Goal: Task Accomplishment & Management: Manage account settings

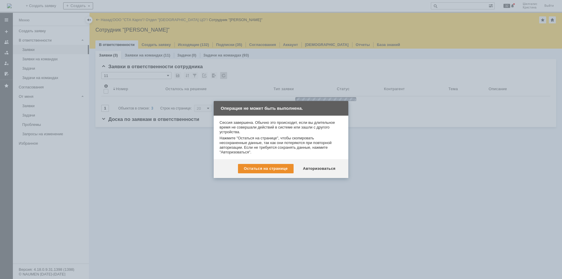
click at [326, 171] on div "Авторизоваться" at bounding box center [319, 168] width 44 height 9
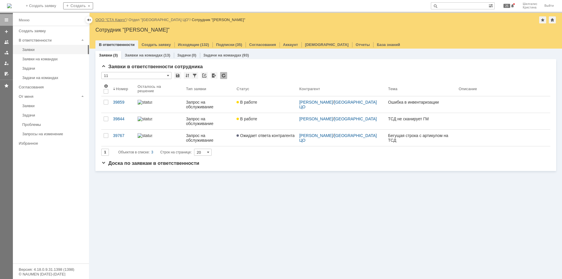
click at [114, 18] on link "ООО "СТА Карго"" at bounding box center [110, 20] width 31 height 4
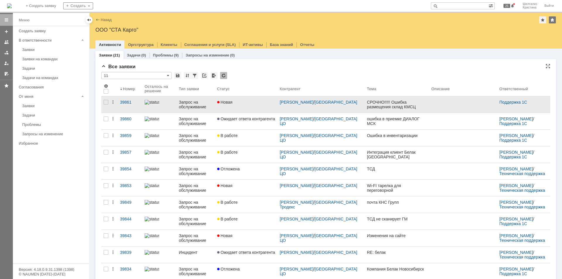
click at [250, 104] on link "Новая" at bounding box center [246, 104] width 63 height 16
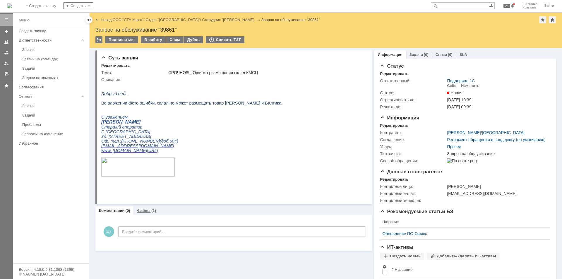
click at [144, 207] on div "Файлы (1)" at bounding box center [146, 210] width 26 height 8
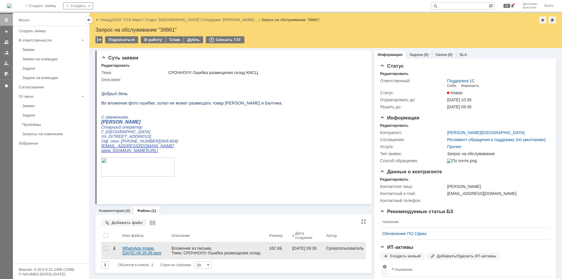
click at [129, 249] on div "WhatsApp Image 2025-10-08 at 09.35.06.jpeg" at bounding box center [144, 250] width 44 height 9
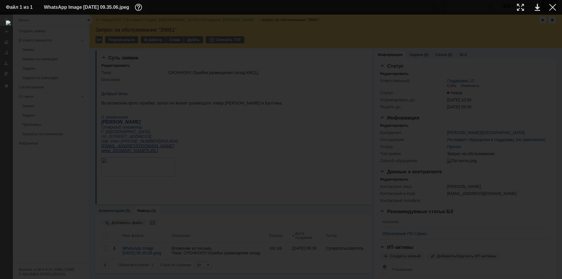
click at [555, 5] on div at bounding box center [552, 7] width 7 height 7
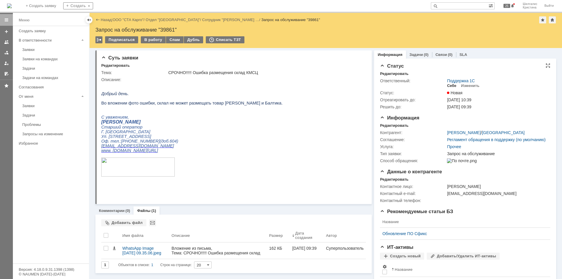
click at [449, 85] on div "Себе" at bounding box center [451, 85] width 9 height 5
click at [150, 40] on div "В работу" at bounding box center [153, 39] width 25 height 7
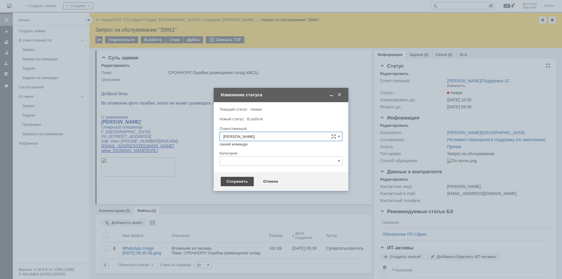
click at [241, 179] on div "Сохранить" at bounding box center [237, 181] width 33 height 9
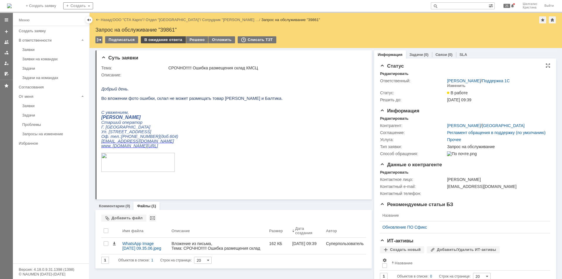
click at [162, 41] on div "В ожидание ответа" at bounding box center [163, 39] width 45 height 7
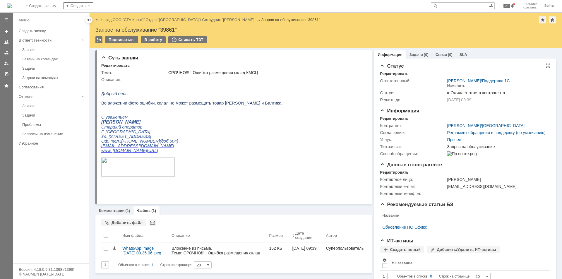
click at [122, 19] on link "ООО "СТА Карго"" at bounding box center [128, 20] width 31 height 4
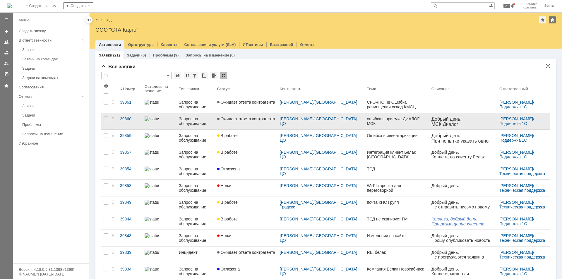
click at [264, 121] on link "Ожидает ответа контрагента" at bounding box center [246, 121] width 63 height 16
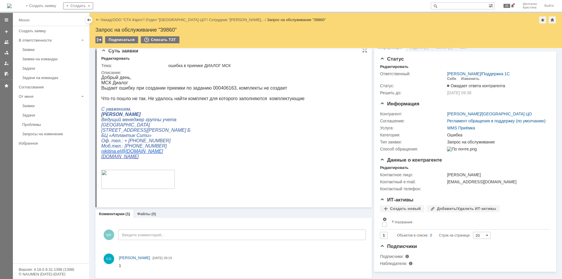
scroll to position [11, 0]
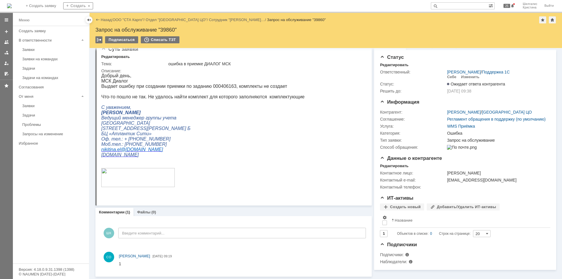
click at [122, 18] on link "ООО "СТА Карго"" at bounding box center [128, 20] width 31 height 4
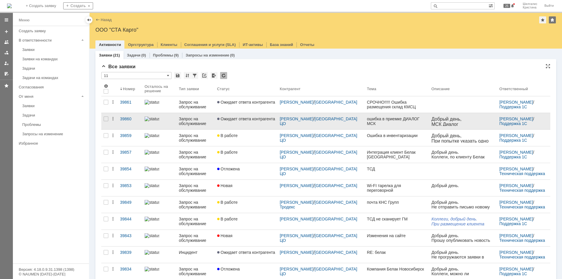
click at [247, 123] on link "Ожидает ответа контрагента" at bounding box center [246, 121] width 63 height 16
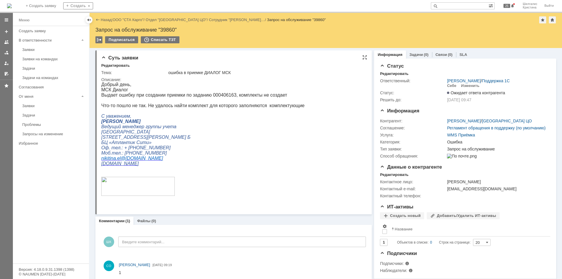
click at [218, 95] on p "Выдает ошибку при создании приемки по заданию 000406163, комплекты не создает" at bounding box center [202, 94] width 203 height 5
copy p "000406163"
click at [130, 18] on link "ООО "СТА Карго"" at bounding box center [128, 20] width 31 height 4
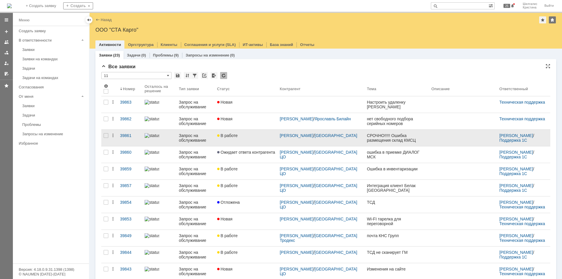
click at [263, 136] on div "В работе" at bounding box center [246, 135] width 58 height 5
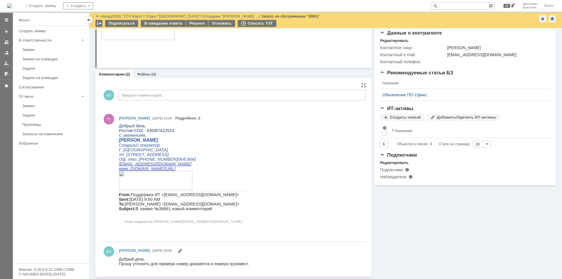
scroll to position [112, 0]
drag, startPoint x: 169, startPoint y: 131, endPoint x: 120, endPoint y: 133, distance: 49.2
click at [119, 133] on p "Ростов-СОХ - 630/87422524" at bounding box center [183, 130] width 129 height 5
copy span "Ростов-СОХ - 630/87422524"
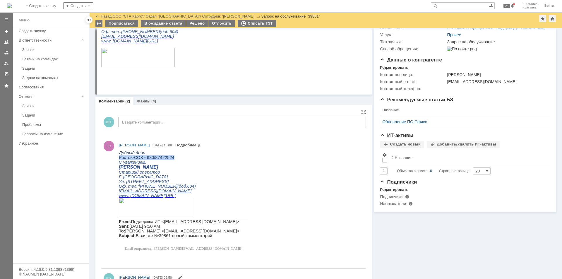
scroll to position [88, 0]
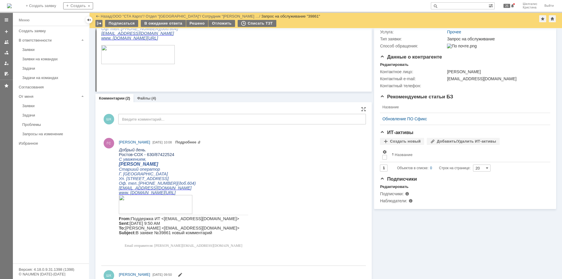
click at [203, 159] on p "С уважением," at bounding box center [183, 159] width 129 height 5
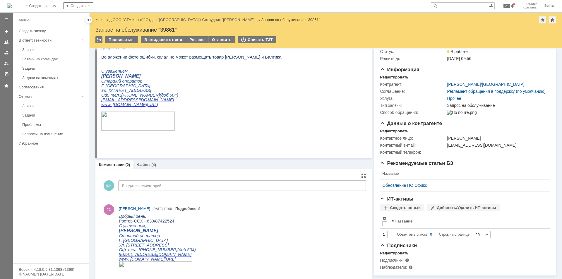
scroll to position [0, 0]
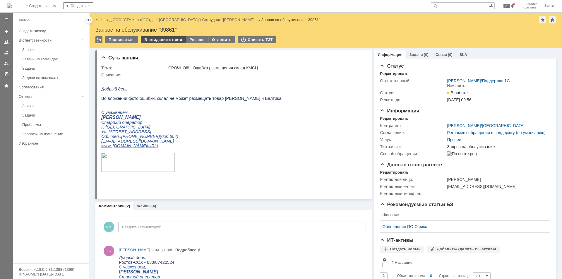
click at [157, 40] on div "В ожидание ответа" at bounding box center [163, 39] width 45 height 7
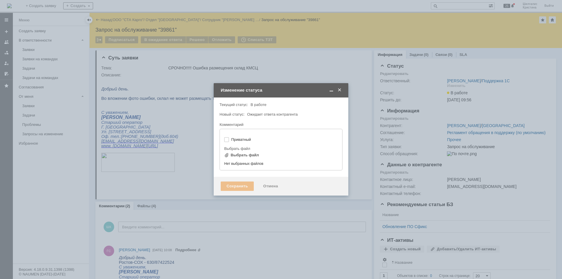
type input "[не указано]"
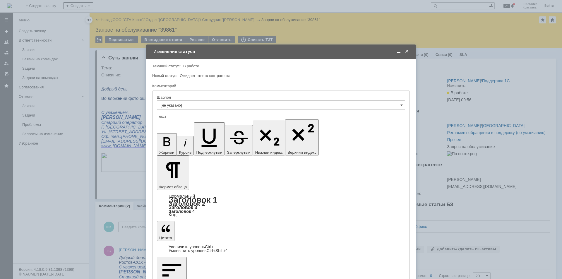
drag, startPoint x: 182, startPoint y: 1649, endPoint x: 234, endPoint y: 1648, distance: 51.8
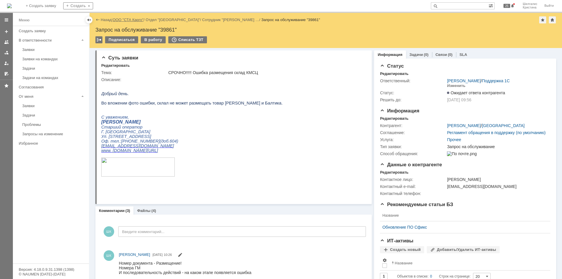
click at [132, 19] on link "ООО "СТА Карго"" at bounding box center [128, 20] width 31 height 4
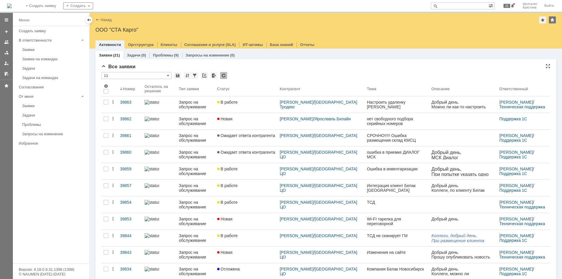
click at [252, 73] on div "* 11" at bounding box center [325, 76] width 449 height 8
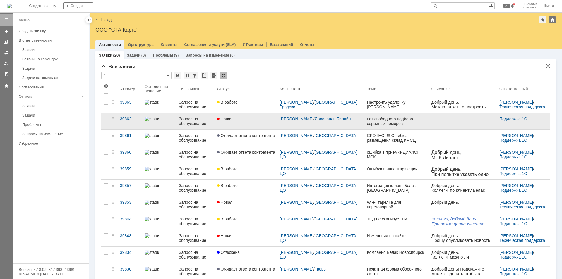
click at [243, 122] on link "Новая" at bounding box center [246, 121] width 63 height 16
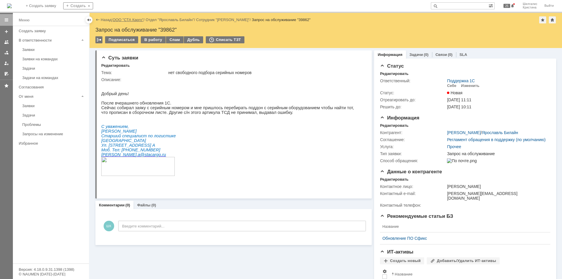
click at [134, 19] on link "ООО "СТА Карго"" at bounding box center [128, 20] width 31 height 4
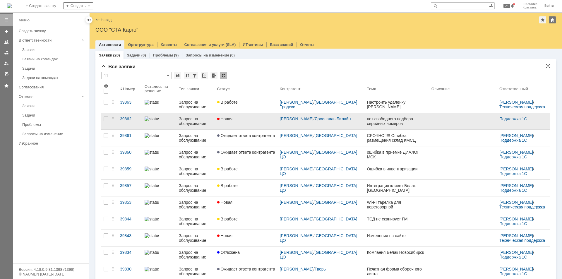
click at [258, 122] on link "Новая" at bounding box center [246, 121] width 63 height 16
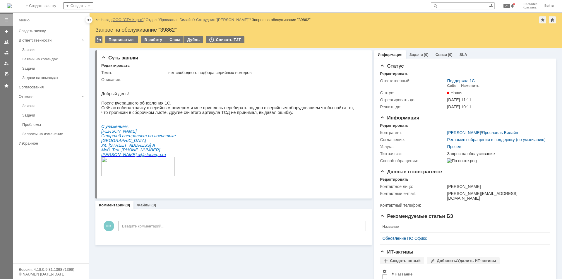
click at [125, 19] on link "ООО "СТА Карго"" at bounding box center [128, 20] width 31 height 4
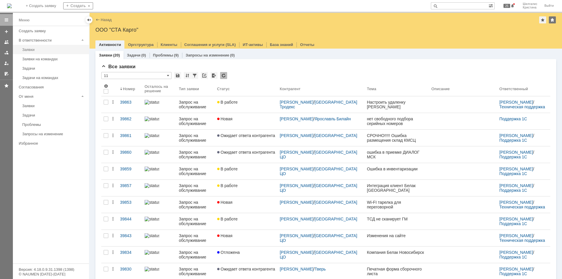
click at [45, 48] on div "Заявки" at bounding box center [53, 49] width 63 height 4
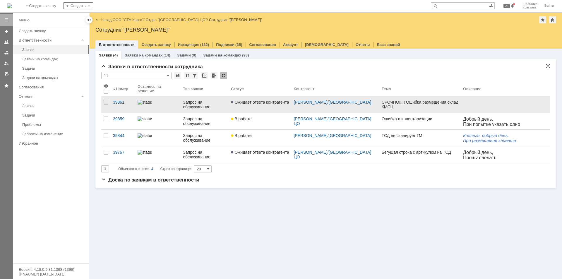
click at [254, 102] on span "Ожидает ответа контрагента" at bounding box center [260, 102] width 58 height 5
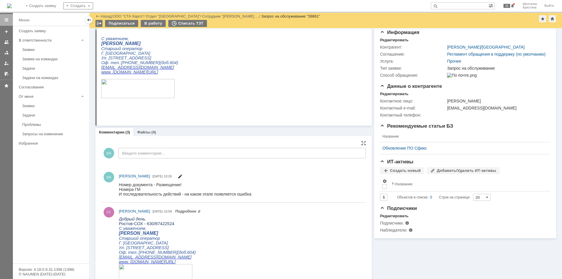
click at [182, 176] on span at bounding box center [180, 177] width 5 height 5
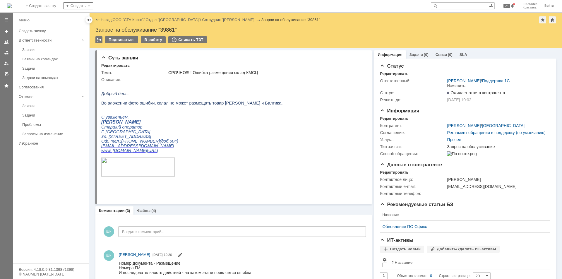
click at [169, 30] on div "Запрос на обслуживание "39861"" at bounding box center [325, 30] width 461 height 6
click at [168, 28] on div "Запрос на обслуживание "39861"" at bounding box center [325, 30] width 461 height 6
click at [167, 29] on div "Запрос на обслуживание "39861"" at bounding box center [325, 30] width 461 height 6
copy div "39861"
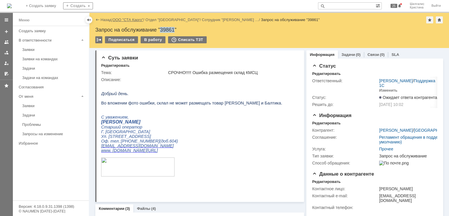
click at [128, 20] on link "ООО "СТА Карго"" at bounding box center [128, 20] width 31 height 4
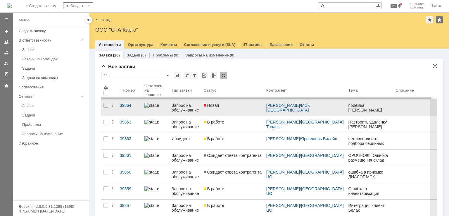
click at [234, 114] on link "Новая" at bounding box center [233, 107] width 63 height 16
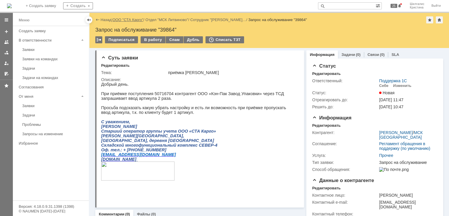
click at [136, 20] on link "ООО "СТА Карго"" at bounding box center [128, 20] width 31 height 4
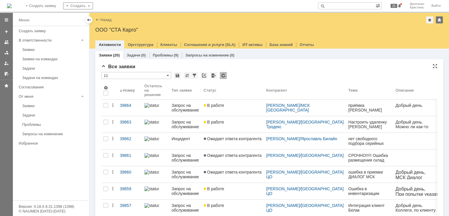
click at [293, 69] on div "Все заявки" at bounding box center [269, 67] width 337 height 6
click at [246, 66] on div "Все заявки" at bounding box center [269, 67] width 337 height 6
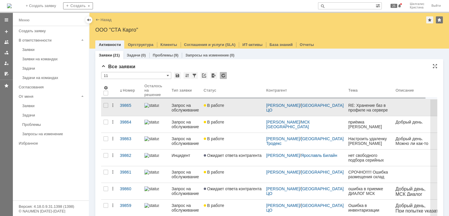
click at [236, 110] on link "В работе" at bounding box center [233, 107] width 63 height 16
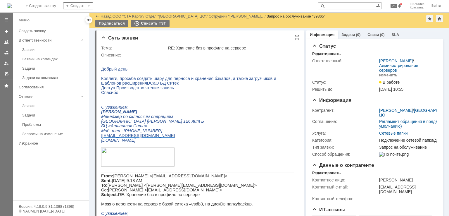
drag, startPoint x: 296, startPoint y: 96, endPoint x: 271, endPoint y: 37, distance: 63.7
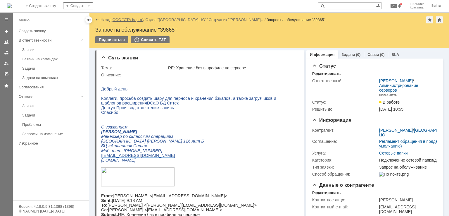
click at [123, 19] on link "ООО "СТА Карго"" at bounding box center [128, 20] width 31 height 4
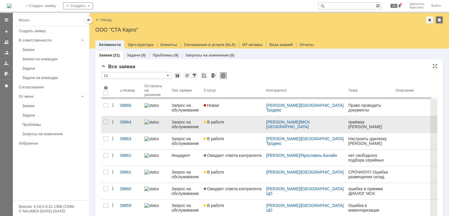
click at [230, 127] on link "В работе" at bounding box center [233, 124] width 63 height 16
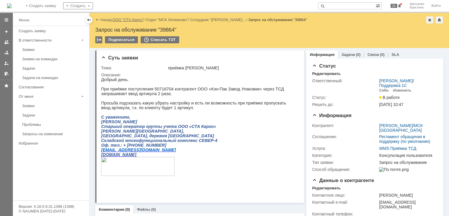
click at [125, 20] on link "ООО "СТА Карго"" at bounding box center [128, 20] width 31 height 4
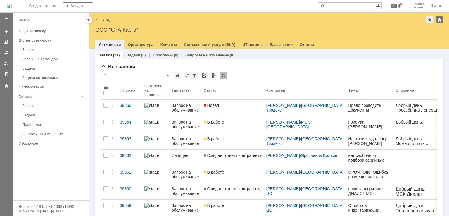
click at [253, 110] on link "Новая" at bounding box center [233, 107] width 63 height 16
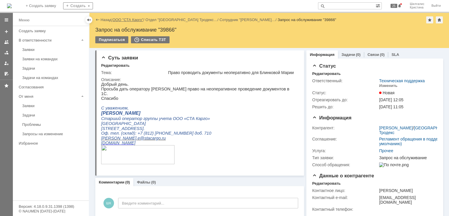
click at [131, 18] on link "ООО "СТА Карго"" at bounding box center [128, 20] width 31 height 4
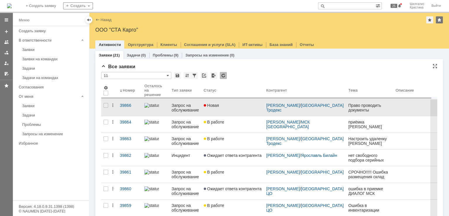
click at [236, 108] on link "Новая" at bounding box center [233, 107] width 63 height 16
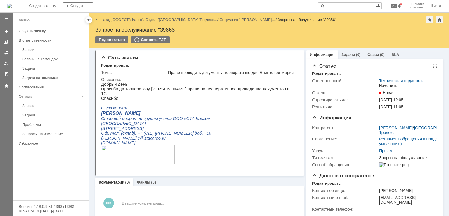
click at [387, 87] on div "Изменить" at bounding box center [389, 85] width 18 height 5
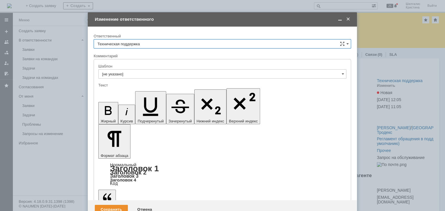
click at [146, 42] on input "Техническая поддержка" at bounding box center [223, 43] width 258 height 9
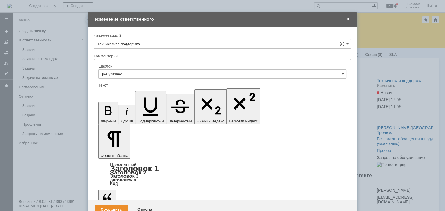
click at [135, 76] on div "[PERSON_NAME]" at bounding box center [222, 73] width 257 height 9
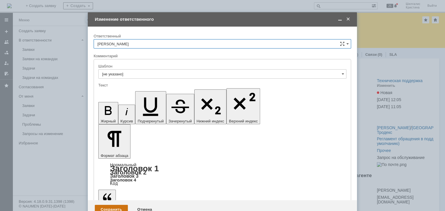
type input "[PERSON_NAME]"
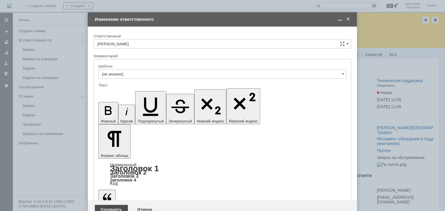
click at [108, 205] on div "Сохранить" at bounding box center [111, 209] width 33 height 9
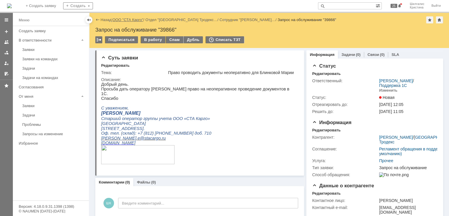
click at [123, 18] on link "ООО "СТА Карго"" at bounding box center [128, 20] width 31 height 4
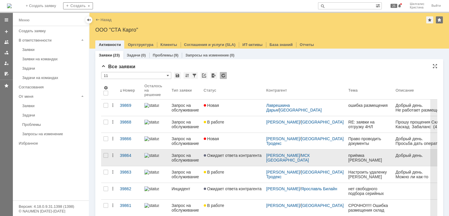
click at [246, 155] on span "Ожидает ответа контрагента" at bounding box center [233, 155] width 58 height 5
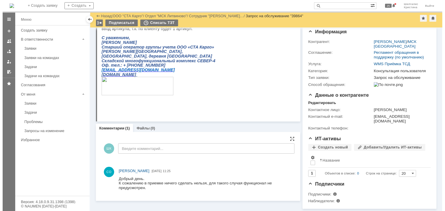
scroll to position [77, 0]
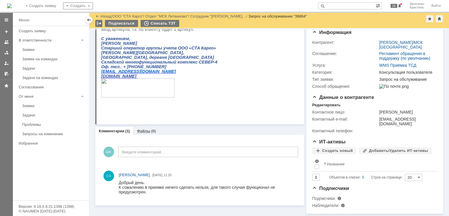
click at [144, 129] on link "Файлы" at bounding box center [143, 131] width 13 height 4
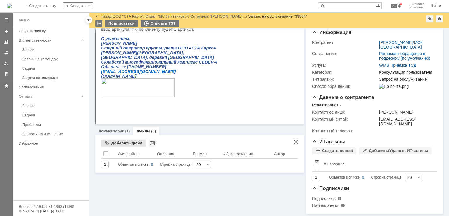
click at [125, 140] on div "Добавить файл" at bounding box center [123, 143] width 45 height 7
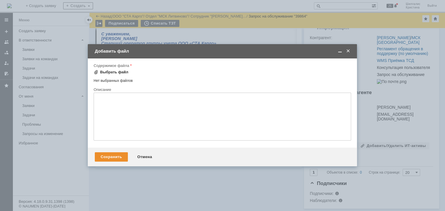
click at [107, 73] on div "Выбрать файл" at bounding box center [114, 72] width 28 height 5
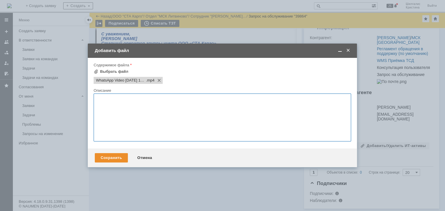
click at [114, 109] on textarea at bounding box center [223, 118] width 258 height 48
type textarea "2"
type textarea "2 раза требует артикул"
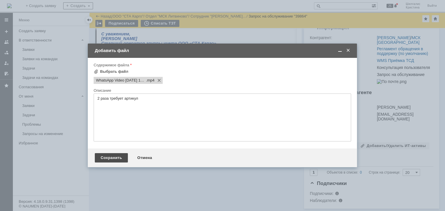
click at [109, 160] on div "Сохранить" at bounding box center [111, 157] width 33 height 9
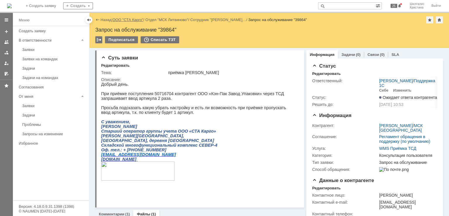
click at [125, 20] on link "ООО "СТА Карго"" at bounding box center [128, 20] width 31 height 4
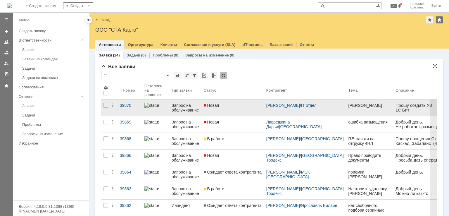
click at [244, 106] on div "Новая" at bounding box center [233, 105] width 58 height 5
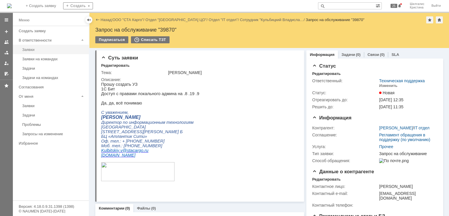
click at [34, 49] on div "Заявки" at bounding box center [53, 49] width 63 height 4
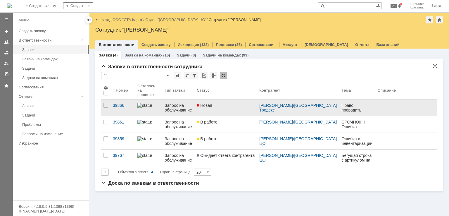
click at [236, 106] on link "Новая" at bounding box center [226, 107] width 63 height 16
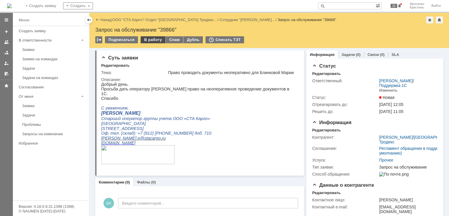
click at [149, 39] on div "В работу" at bounding box center [153, 39] width 25 height 7
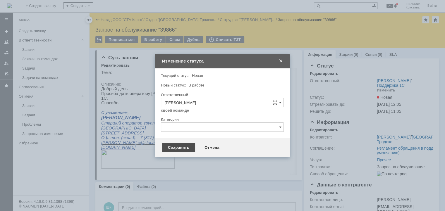
click at [181, 146] on div "Сохранить" at bounding box center [178, 147] width 33 height 9
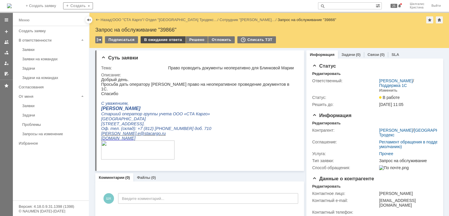
click at [164, 39] on div "В ожидание ответа" at bounding box center [163, 39] width 45 height 7
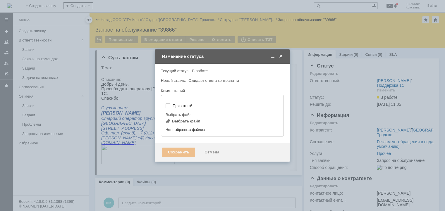
type input "[не указано]"
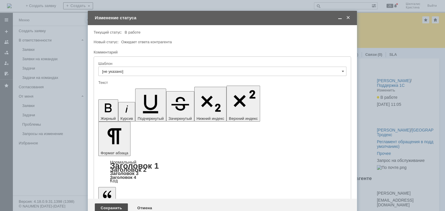
click at [116, 204] on div "Сохранить" at bounding box center [111, 208] width 33 height 9
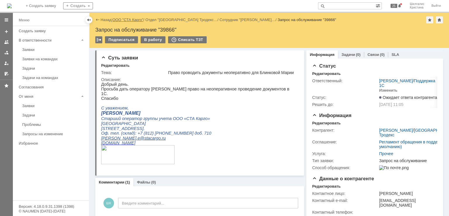
click at [132, 20] on link "ООО "СТА Карго"" at bounding box center [128, 20] width 31 height 4
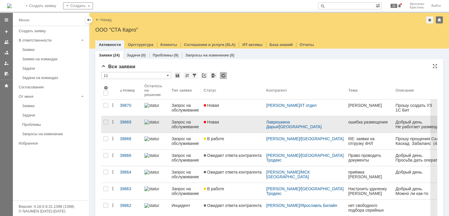
click at [238, 121] on div "Новая" at bounding box center [233, 122] width 58 height 5
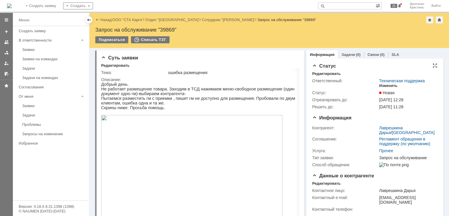
click at [386, 85] on div "Изменить" at bounding box center [389, 85] width 18 height 5
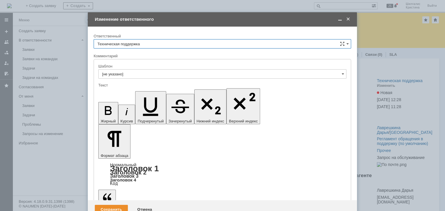
click at [153, 44] on input "Техническая поддержка" at bounding box center [223, 43] width 258 height 9
click at [136, 72] on span "[PERSON_NAME]" at bounding box center [222, 74] width 250 height 5
type input "[PERSON_NAME]"
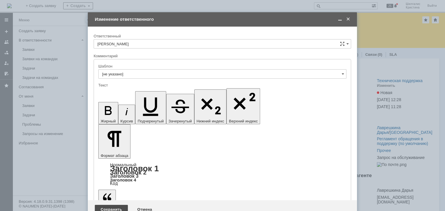
click at [110, 205] on div "Сохранить" at bounding box center [111, 209] width 33 height 9
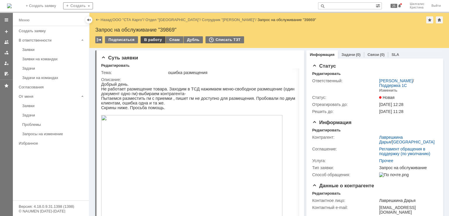
click at [152, 39] on div "В работу" at bounding box center [153, 39] width 25 height 7
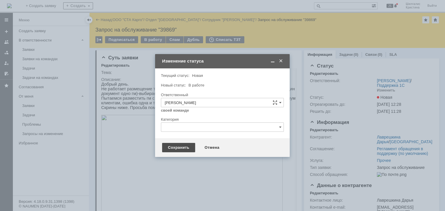
click at [181, 148] on div "Сохранить" at bounding box center [178, 147] width 33 height 9
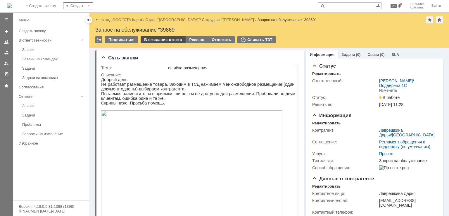
click at [164, 38] on div "В ожидание ответа" at bounding box center [163, 39] width 45 height 7
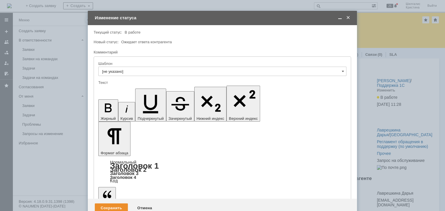
click at [121, 204] on div "Сохранить" at bounding box center [111, 208] width 33 height 9
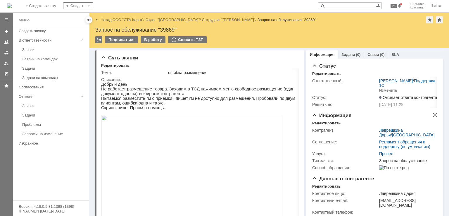
click at [332, 124] on div "Редактировать" at bounding box center [327, 123] width 28 height 5
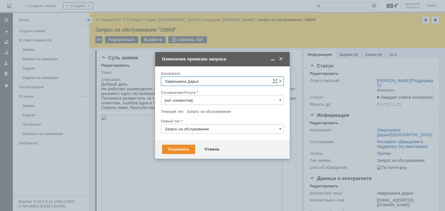
type input "Прочее"
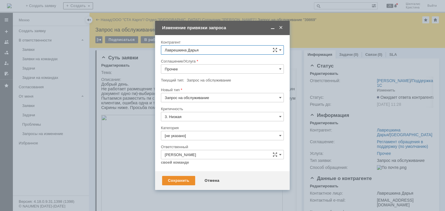
click at [186, 69] on input "Прочее" at bounding box center [222, 68] width 123 height 9
click at [196, 140] on span "WMS Размещение ТСД" at bounding box center [222, 141] width 115 height 5
type input "WMS Размещение ТСД"
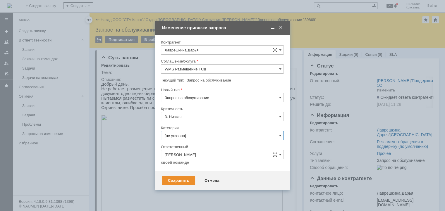
click at [183, 136] on input "[не указано]" at bounding box center [222, 135] width 123 height 9
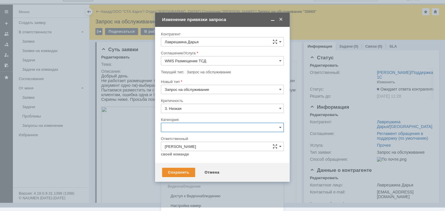
click at [178, 176] on span "Ошибка" at bounding box center [222, 177] width 115 height 5
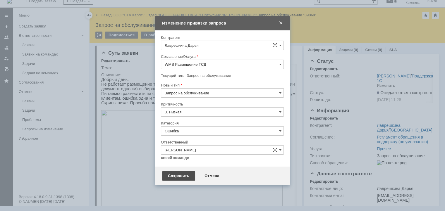
click at [179, 175] on div "Сохранить" at bounding box center [178, 175] width 33 height 9
type input "Ошибка"
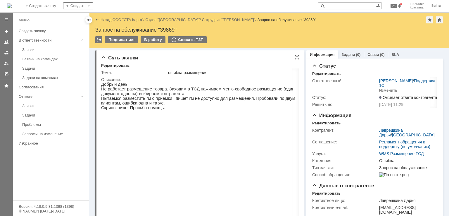
scroll to position [0, 0]
click at [127, 18] on link "ООО "СТА Карго"" at bounding box center [128, 20] width 31 height 4
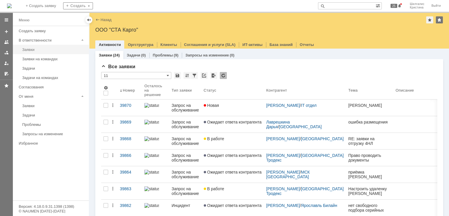
click at [32, 50] on div "Заявки" at bounding box center [53, 49] width 63 height 4
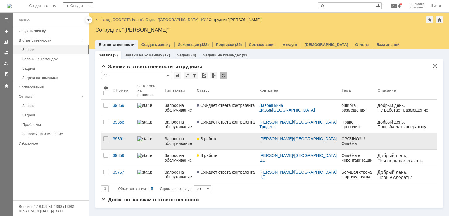
click at [235, 141] on link "В работе" at bounding box center [226, 141] width 63 height 16
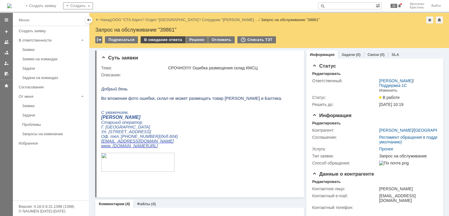
click at [161, 40] on div "В ожидание ответа" at bounding box center [163, 39] width 45 height 7
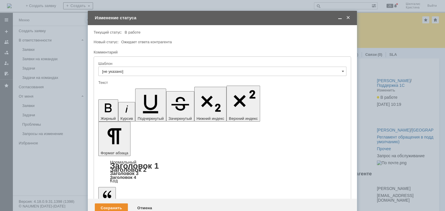
copy div "​Обновили, прошу перезайти и проверить"
click at [107, 204] on div "Сохранить" at bounding box center [111, 208] width 33 height 9
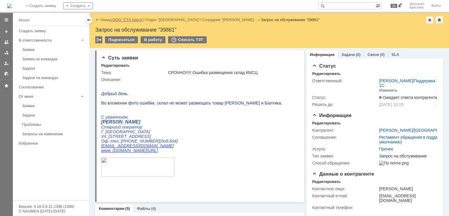
click at [122, 20] on link "ООО "СТА Карго"" at bounding box center [128, 20] width 31 height 4
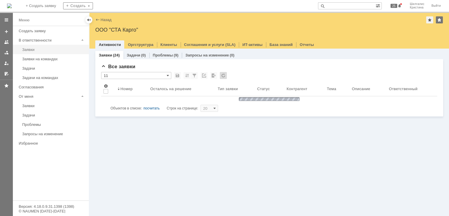
click at [35, 48] on div "Заявки" at bounding box center [53, 49] width 63 height 4
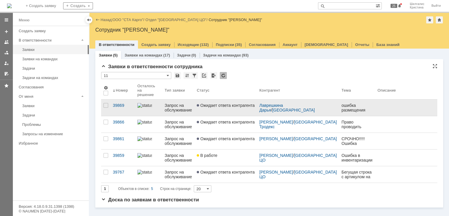
click at [229, 105] on link "Ожидает ответа контрагента" at bounding box center [226, 107] width 63 height 16
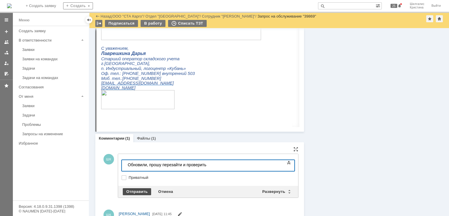
click at [135, 193] on div "Отправить" at bounding box center [137, 191] width 28 height 7
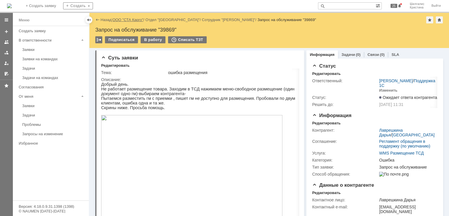
click at [128, 18] on link "ООО "СТА Карго"" at bounding box center [128, 20] width 31 height 4
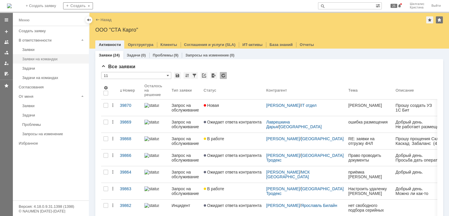
click at [42, 60] on div "Заявки на командах" at bounding box center [53, 59] width 63 height 4
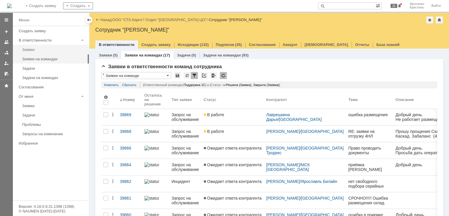
click at [40, 47] on link "Заявки" at bounding box center [54, 49] width 68 height 9
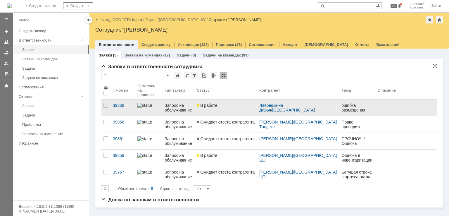
click at [241, 106] on link "В работе" at bounding box center [226, 107] width 63 height 16
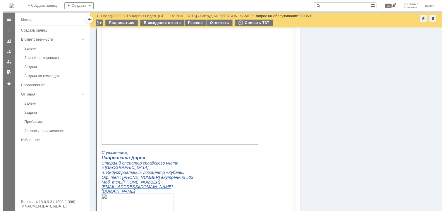
scroll to position [329, 0]
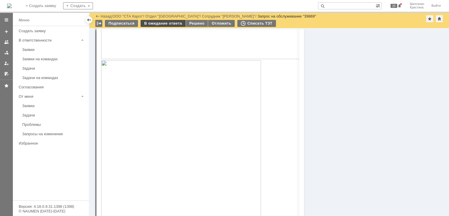
click at [157, 24] on div "В ожидание ответа" at bounding box center [163, 23] width 45 height 7
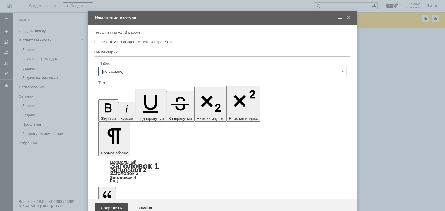
click at [108, 204] on div "Сохранить" at bounding box center [111, 208] width 33 height 9
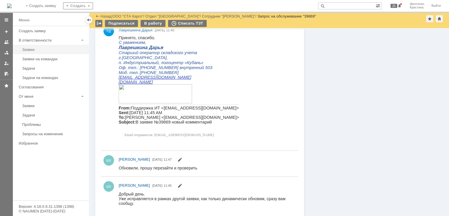
click at [34, 47] on div "Заявки" at bounding box center [53, 49] width 63 height 4
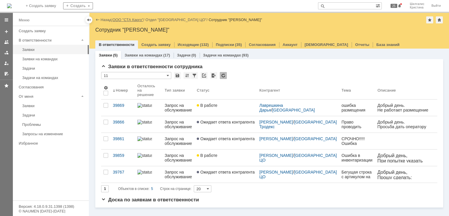
click at [131, 20] on link "ООО "СТА Карго"" at bounding box center [128, 20] width 31 height 4
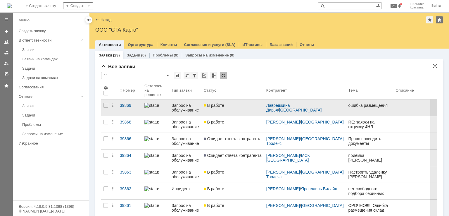
click at [236, 104] on div "В работе" at bounding box center [233, 105] width 58 height 5
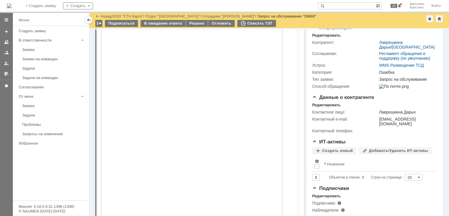
scroll to position [116, 0]
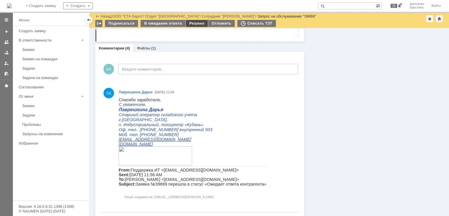
click at [197, 23] on div "Решено" at bounding box center [197, 23] width 22 height 7
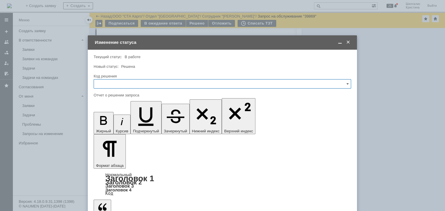
click at [118, 82] on input "text" at bounding box center [223, 83] width 258 height 9
click at [117, 160] on span "Решено" at bounding box center [222, 162] width 250 height 5
type input "Решено"
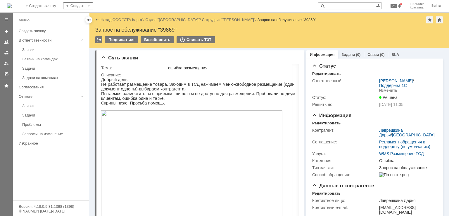
click at [43, 47] on div "Заявки" at bounding box center [53, 49] width 63 height 4
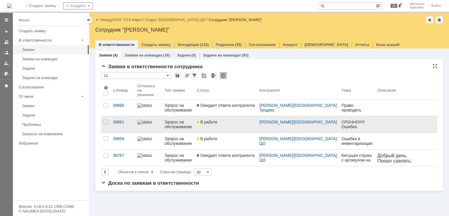
click at [232, 121] on div "В работе" at bounding box center [226, 122] width 58 height 5
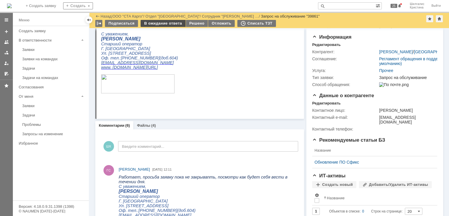
click at [155, 22] on div "В ожидание ответа" at bounding box center [163, 23] width 45 height 7
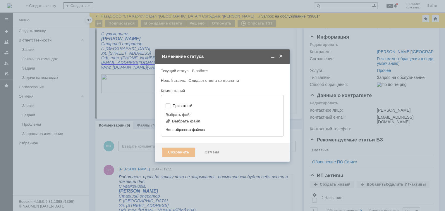
type input "[не указано]"
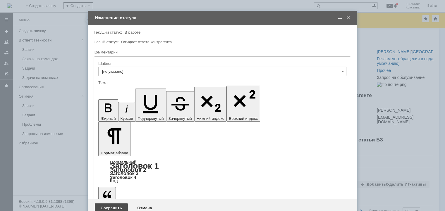
click at [104, 204] on div "Сохранить" at bounding box center [111, 208] width 33 height 9
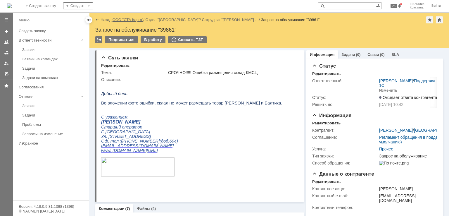
click at [135, 20] on link "ООО "СТА Карго"" at bounding box center [128, 20] width 31 height 4
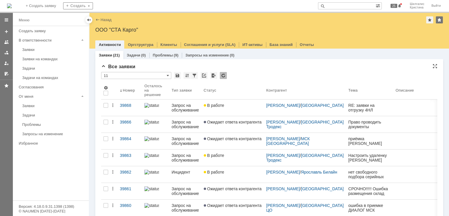
click at [251, 66] on div "Все заявки" at bounding box center [269, 67] width 337 height 6
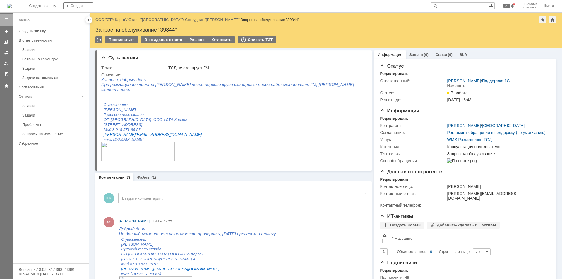
click at [197, 36] on div "Назад | ООО "СТА Карго" / Отдел "Ростов-на-Дону" / Сотрудник "Фощенко Сергей" /…" at bounding box center [326, 30] width 472 height 35
click at [196, 38] on div "Решено" at bounding box center [197, 39] width 22 height 7
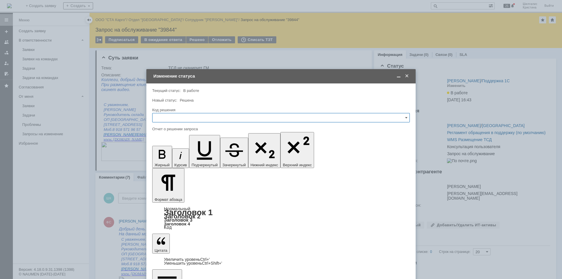
drag, startPoint x: 194, startPoint y: 117, endPoint x: 193, endPoint y: 121, distance: 3.7
click at [194, 117] on input "text" at bounding box center [281, 117] width 258 height 9
click at [171, 196] on span "Решено" at bounding box center [281, 196] width 250 height 5
type input "Решено"
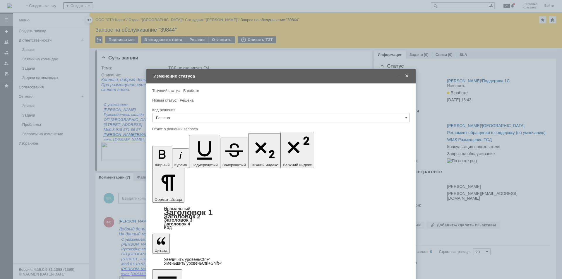
drag, startPoint x: 284, startPoint y: 1701, endPoint x: 264, endPoint y: 1702, distance: 19.9
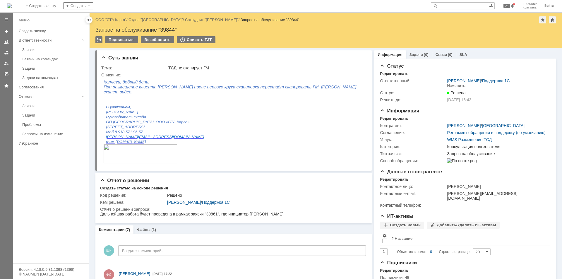
scroll to position [0, 0]
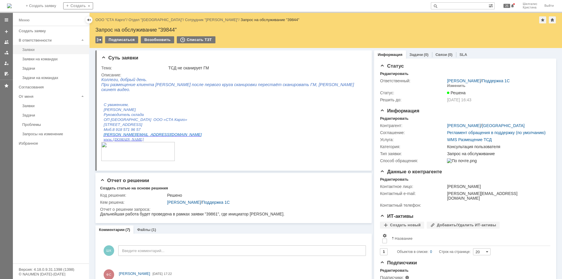
click at [31, 47] on link "Заявки" at bounding box center [54, 49] width 68 height 9
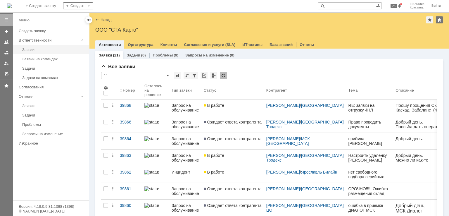
click at [46, 52] on link "Заявки" at bounding box center [54, 49] width 68 height 9
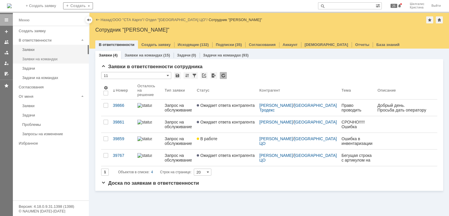
click at [58, 60] on div "Заявки на командах" at bounding box center [53, 59] width 63 height 4
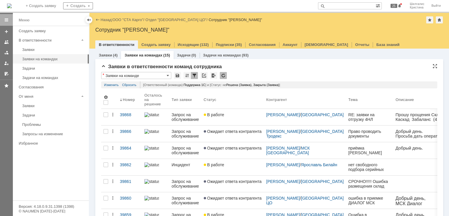
click at [261, 67] on div "Заявки в ответственности команд сотрудника" at bounding box center [269, 67] width 337 height 6
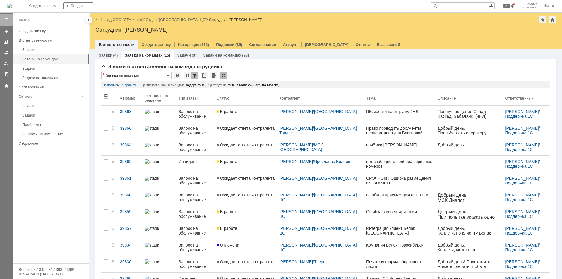
click at [248, 111] on div "В работе" at bounding box center [246, 111] width 58 height 5
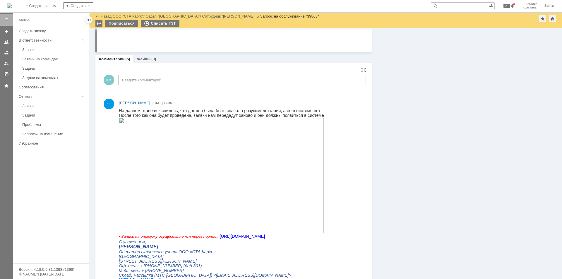
scroll to position [351, 0]
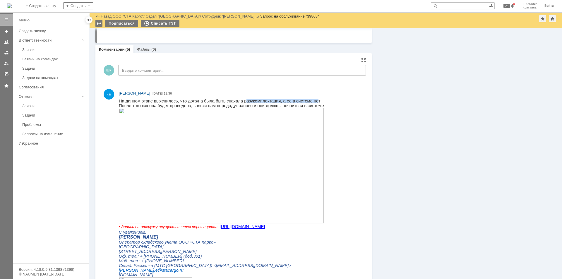
drag, startPoint x: 235, startPoint y: 99, endPoint x: 300, endPoint y: 100, distance: 65.0
click at [300, 99] on span "На данном этапе выяснилось, что должна была быть сначала разукомплектация, а ее…" at bounding box center [219, 101] width 201 height 5
click at [143, 178] on img at bounding box center [221, 165] width 205 height 115
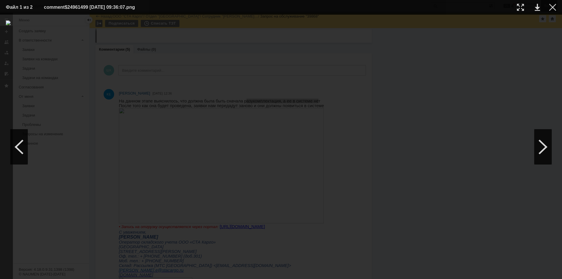
drag, startPoint x: 551, startPoint y: 9, endPoint x: 548, endPoint y: 11, distance: 3.6
click at [449, 8] on div at bounding box center [552, 7] width 7 height 7
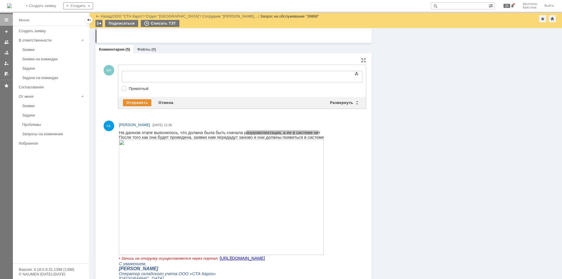
scroll to position [0, 0]
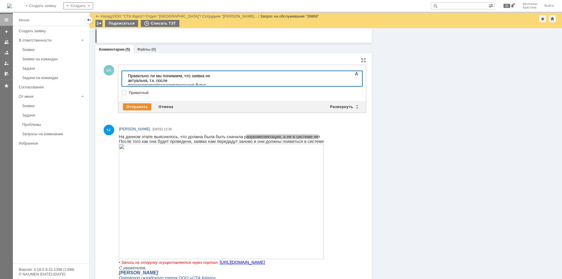
drag, startPoint x: 164, startPoint y: 80, endPoint x: 156, endPoint y: 80, distance: 8.2
click at [156, 80] on div "Правильно ли мы понимаем, что заявка не актуальна, т.к. после перекодировки(раз…" at bounding box center [169, 82] width 83 height 19
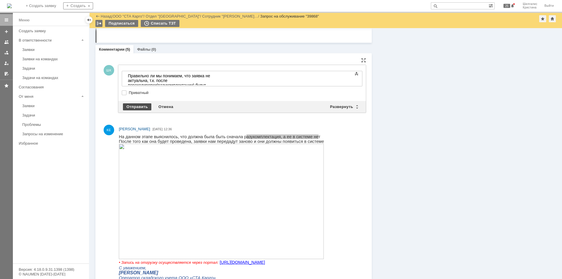
click at [135, 104] on div "Отправить" at bounding box center [137, 106] width 28 height 7
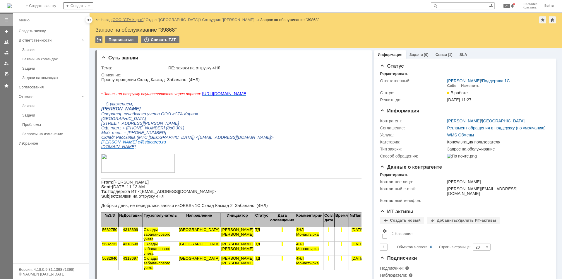
click at [135, 20] on link "ООО "СТА Карго"" at bounding box center [128, 20] width 31 height 4
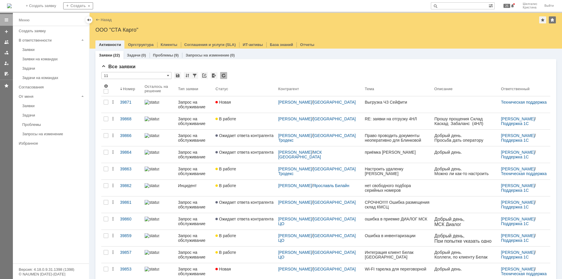
click at [245, 104] on div "Новая" at bounding box center [244, 102] width 58 height 5
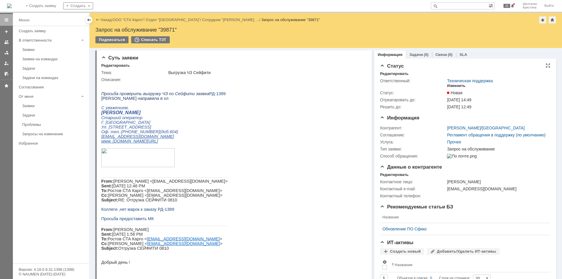
click at [448, 85] on div "Изменить" at bounding box center [456, 85] width 18 height 5
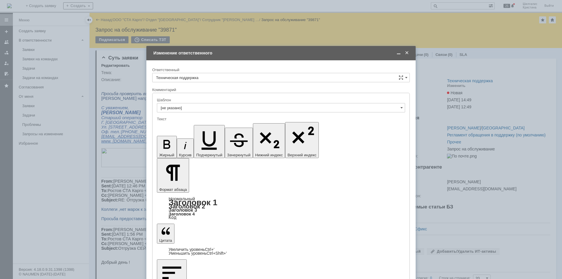
drag, startPoint x: 161, startPoint y: 223, endPoint x: 74, endPoint y: 111, distance: 141.6
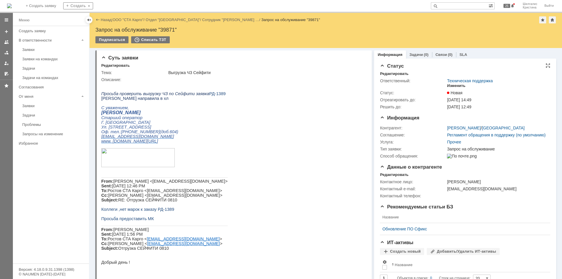
click at [449, 84] on div "Изменить" at bounding box center [456, 85] width 18 height 5
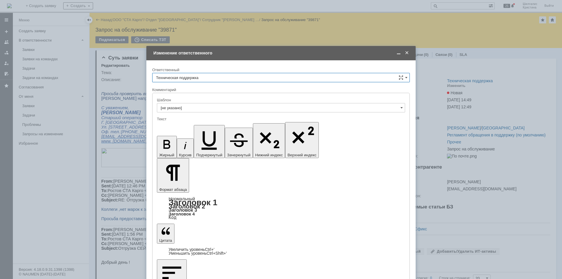
drag, startPoint x: 209, startPoint y: 77, endPoint x: 210, endPoint y: 80, distance: 3.3
click at [210, 77] on input "Техническая поддержка" at bounding box center [281, 77] width 258 height 9
drag, startPoint x: 179, startPoint y: 103, endPoint x: 183, endPoint y: 129, distance: 26.4
click at [179, 104] on div "[PERSON_NAME]" at bounding box center [280, 107] width 257 height 9
type input "[PERSON_NAME]"
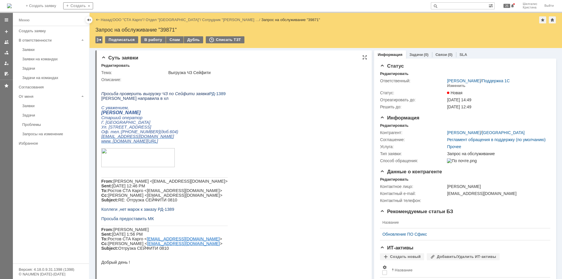
drag, startPoint x: 149, startPoint y: 41, endPoint x: 171, endPoint y: 54, distance: 25.3
click at [149, 41] on div "В работу" at bounding box center [153, 39] width 25 height 7
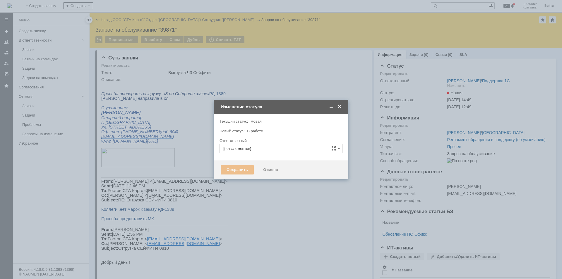
type input "[PERSON_NAME]"
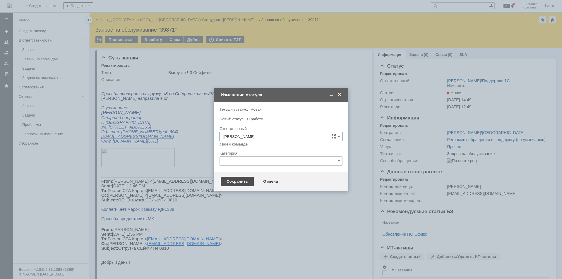
click at [236, 180] on div "Сохранить" at bounding box center [237, 181] width 33 height 9
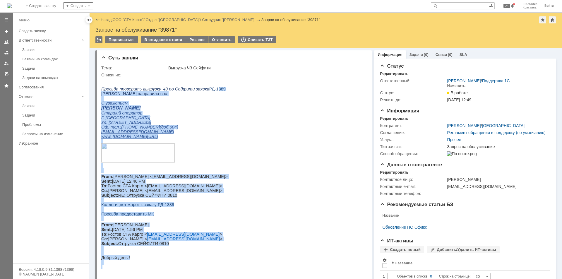
drag, startPoint x: 215, startPoint y: 90, endPoint x: 207, endPoint y: 90, distance: 8.2
click at [207, 90] on html "Просьба проверить выгрузку ЧЗ по Сейфити заявка РД-1389 [PERSON_NAME] направила…" at bounding box center [231, 173] width 260 height 192
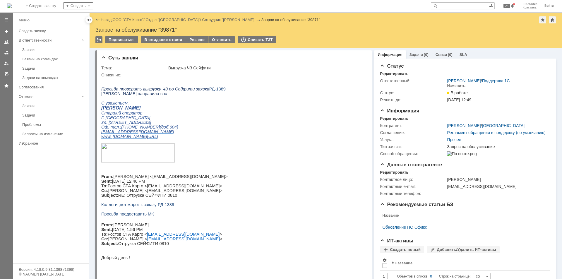
click at [214, 95] on html "Просьба проверить выгрузку ЧЗ по Сейфити заявка РД-1389 [PERSON_NAME] направила…" at bounding box center [231, 173] width 260 height 192
click at [210, 89] on span "РД-1389" at bounding box center [217, 89] width 16 height 5
copy span "1389"
click at [132, 19] on link "ООО "СТА Карго"" at bounding box center [128, 20] width 31 height 4
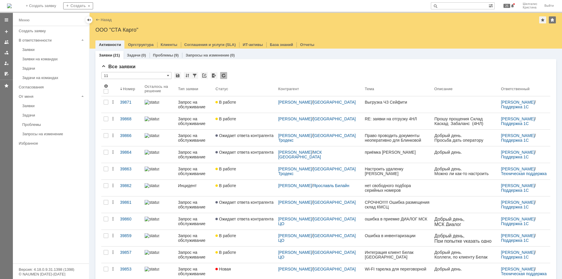
click at [44, 50] on div "Заявки" at bounding box center [53, 49] width 63 height 4
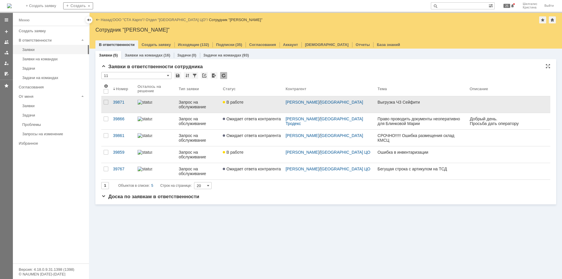
click at [237, 102] on span "В работе" at bounding box center [233, 102] width 20 height 5
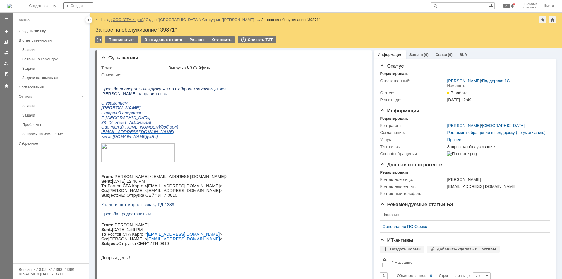
click at [133, 20] on link "ООО "СТА Карго"" at bounding box center [128, 20] width 31 height 4
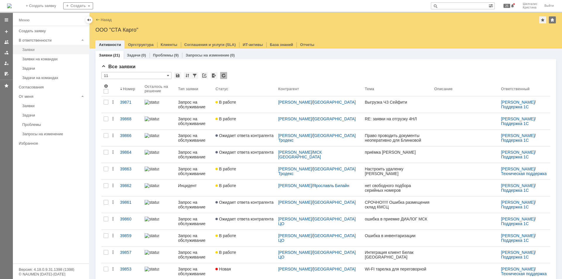
click at [26, 48] on div "Заявки" at bounding box center [53, 49] width 63 height 4
